Goal: Task Accomplishment & Management: Manage account settings

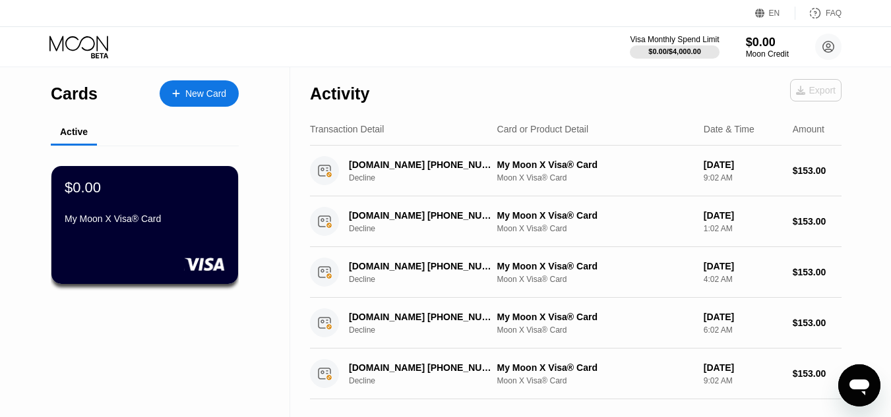
click at [820, 94] on div "Export" at bounding box center [816, 90] width 40 height 11
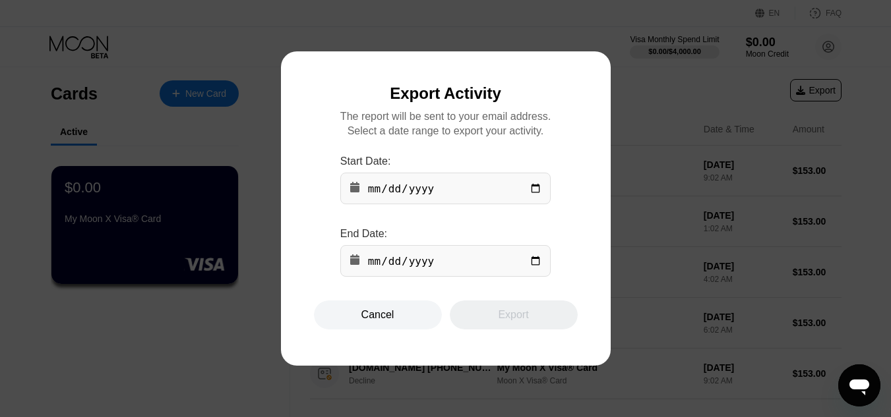
click at [540, 193] on input "date" at bounding box center [445, 189] width 210 height 32
type input "2023-01-02"
click at [534, 268] on input "date" at bounding box center [445, 261] width 210 height 32
type input "2025-08-22"
click at [501, 317] on div "Export" at bounding box center [513, 315] width 30 height 13
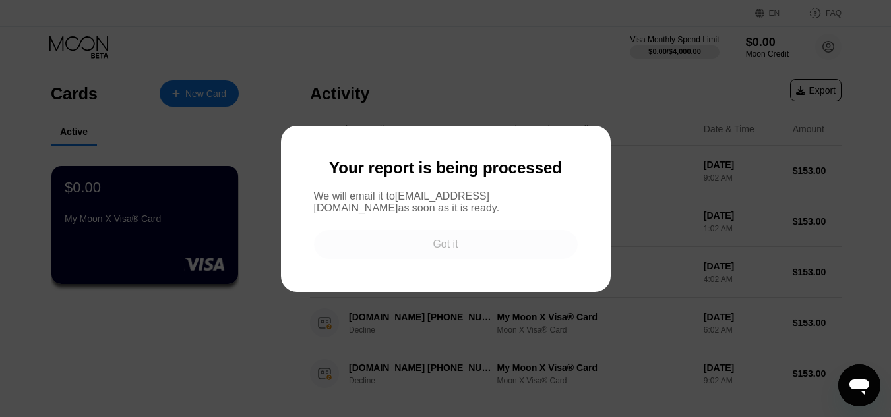
click at [433, 251] on div "Got it" at bounding box center [445, 244] width 25 height 13
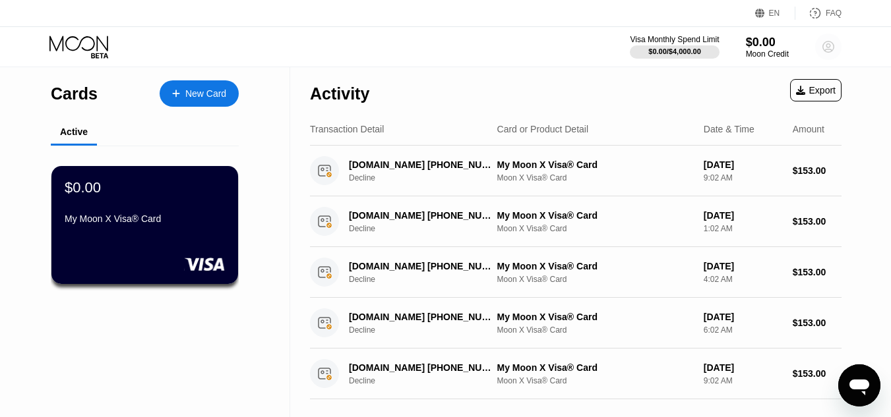
click at [830, 42] on icon at bounding box center [828, 47] width 11 height 11
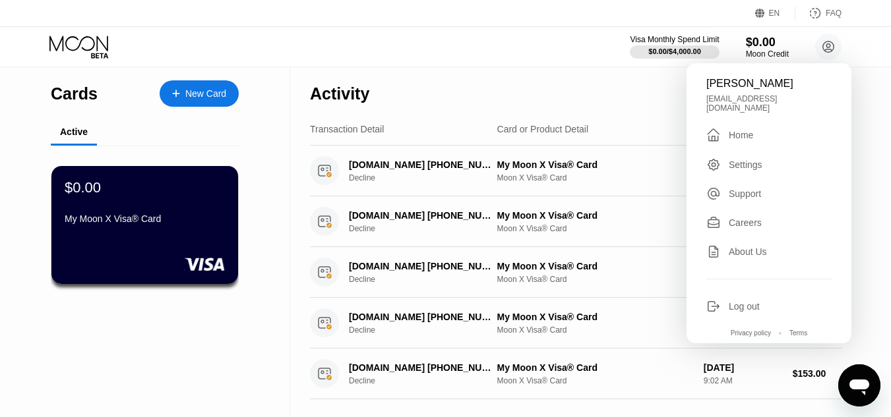
click at [753, 303] on div "Log out" at bounding box center [744, 306] width 31 height 11
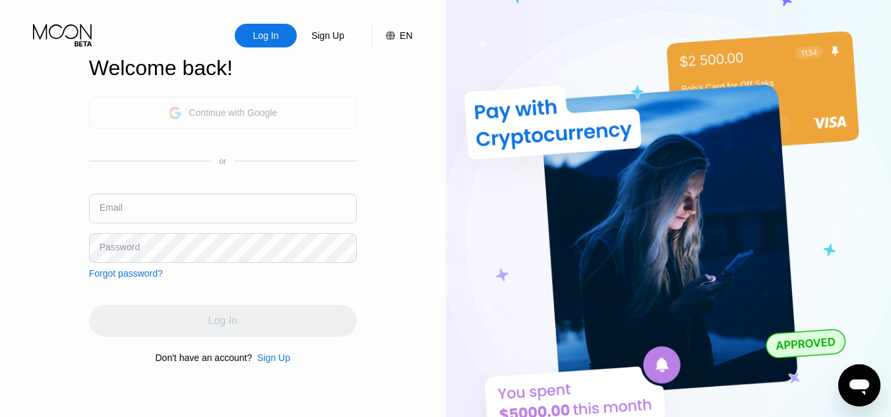
click at [272, 117] on div "Continue with Google" at bounding box center [233, 112] width 88 height 11
